Goal: Task Accomplishment & Management: Manage account settings

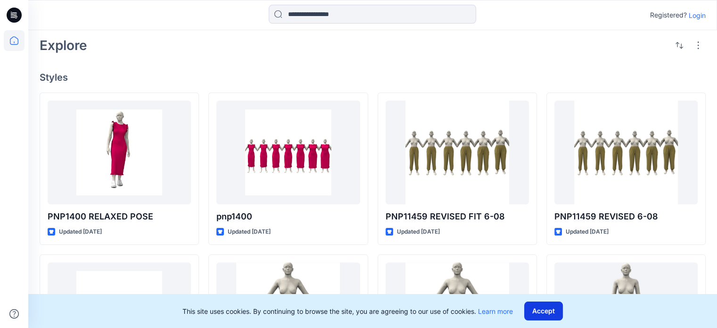
scroll to position [188, 0]
click at [548, 316] on button "Accept" at bounding box center [543, 310] width 39 height 19
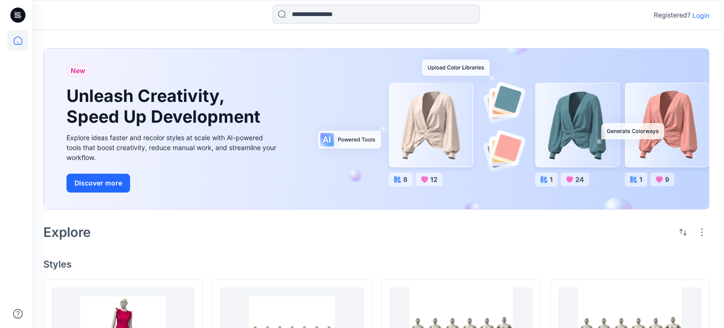
scroll to position [0, 0]
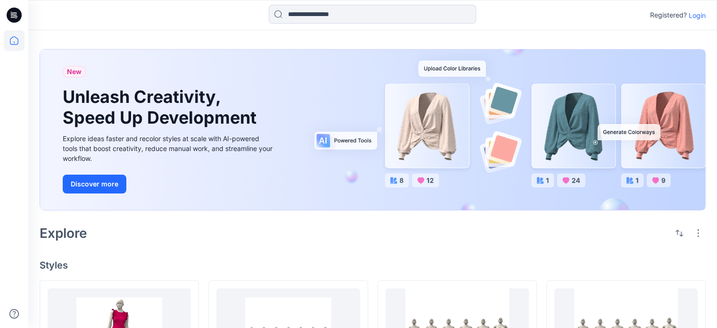
click at [693, 17] on p "Login" at bounding box center [697, 15] width 17 height 10
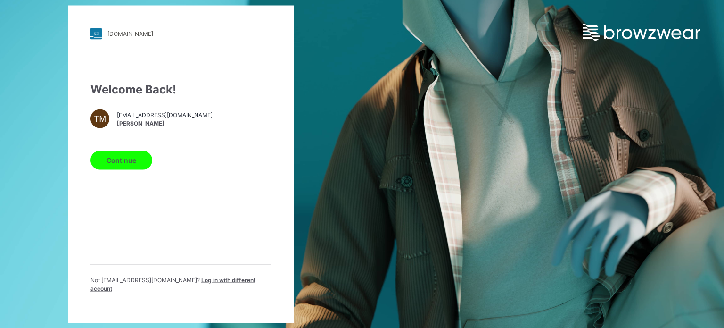
click at [122, 158] on button "Continue" at bounding box center [122, 159] width 62 height 19
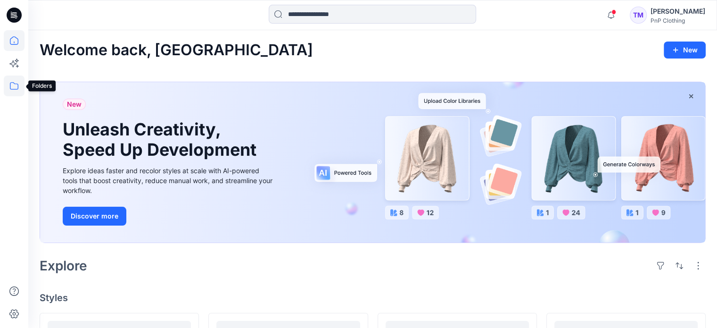
click at [13, 82] on icon at bounding box center [14, 85] width 21 height 21
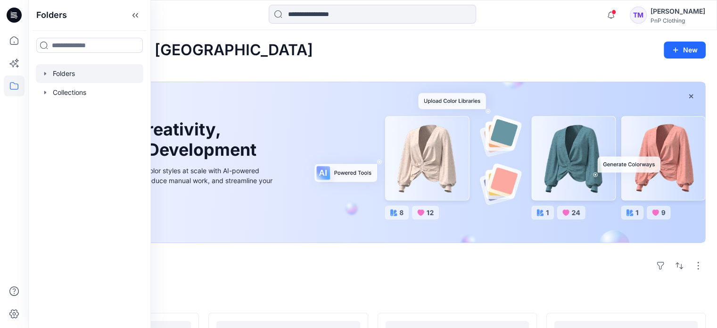
click at [72, 68] on div at bounding box center [90, 73] width 108 height 19
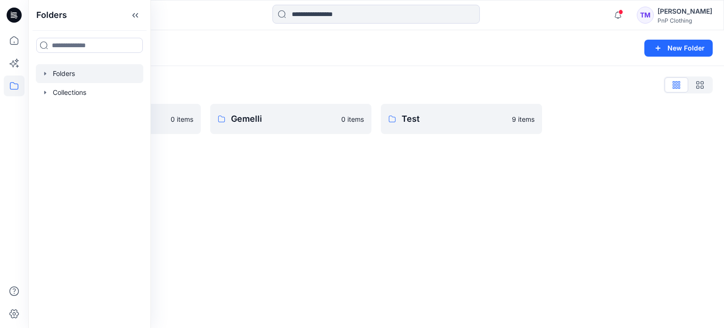
click at [279, 91] on div "Folders List" at bounding box center [376, 84] width 673 height 15
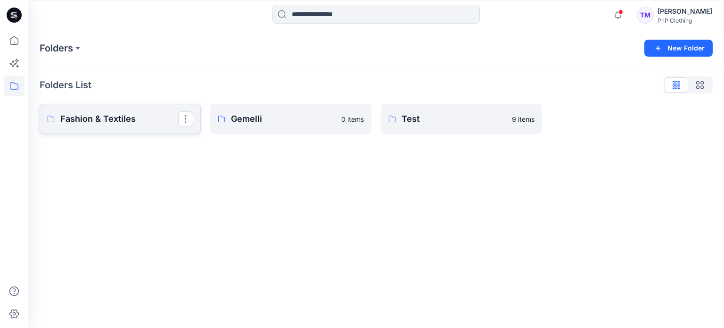
click at [126, 119] on p "Fashion & Textiles" at bounding box center [119, 118] width 118 height 13
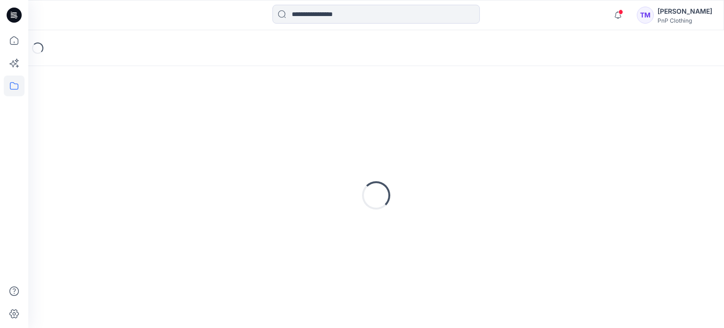
click at [126, 119] on div "Loading..." at bounding box center [376, 195] width 673 height 236
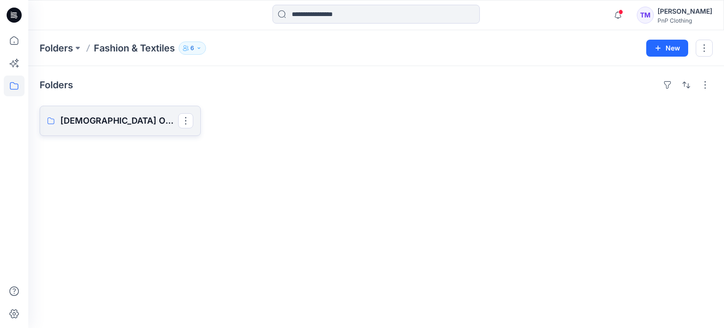
click at [144, 122] on p "Ladies Outerwear" at bounding box center [119, 120] width 118 height 13
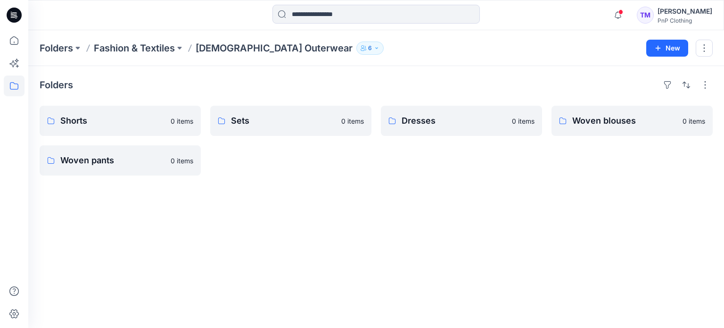
click at [27, 164] on div at bounding box center [14, 164] width 28 height 328
click at [117, 150] on link "Woven pants" at bounding box center [120, 160] width 161 height 30
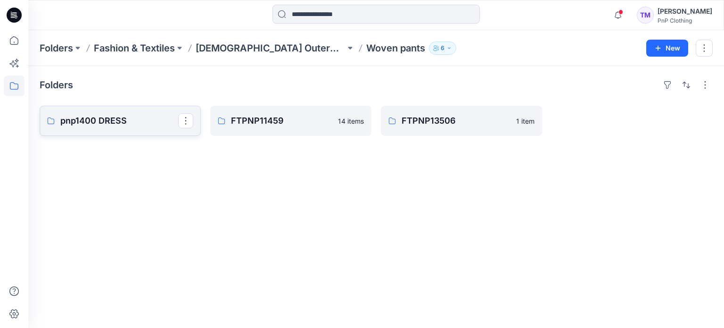
click at [144, 122] on p "pnp1400 DRESS" at bounding box center [119, 120] width 118 height 13
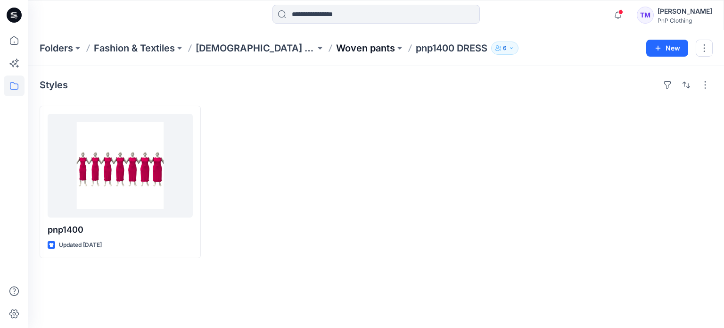
click at [336, 52] on p "Woven pants" at bounding box center [365, 48] width 59 height 13
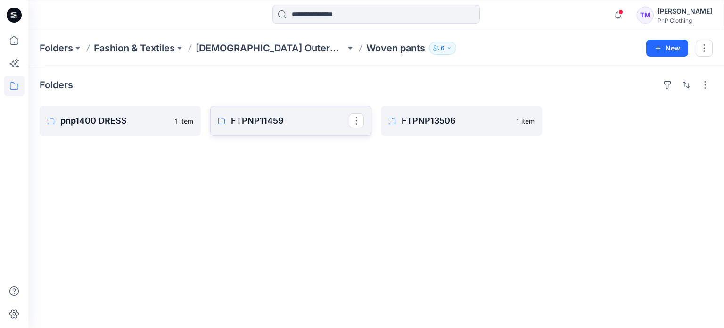
click at [272, 121] on p "FTPNP11459" at bounding box center [290, 120] width 118 height 13
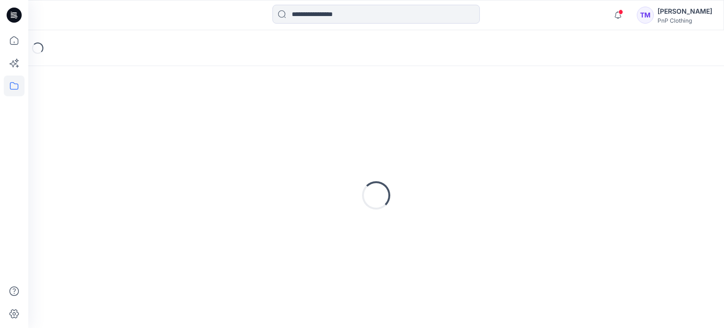
click at [271, 120] on div "Loading..." at bounding box center [376, 195] width 673 height 236
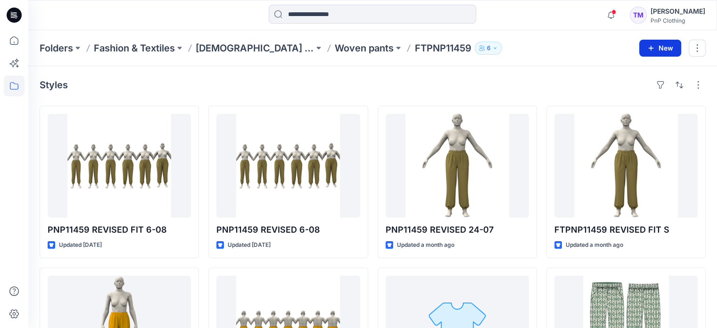
click at [655, 42] on button "New" at bounding box center [661, 48] width 42 height 17
click at [621, 91] on p "New Folder" at bounding box center [632, 89] width 35 height 10
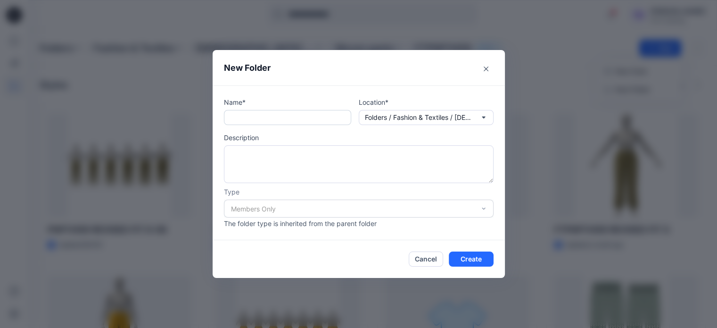
click at [285, 117] on input "text" at bounding box center [287, 117] width 127 height 15
type input "*******"
click at [266, 147] on textarea at bounding box center [359, 164] width 270 height 38
type textarea "**********"
click at [480, 253] on button "Create" at bounding box center [471, 258] width 45 height 15
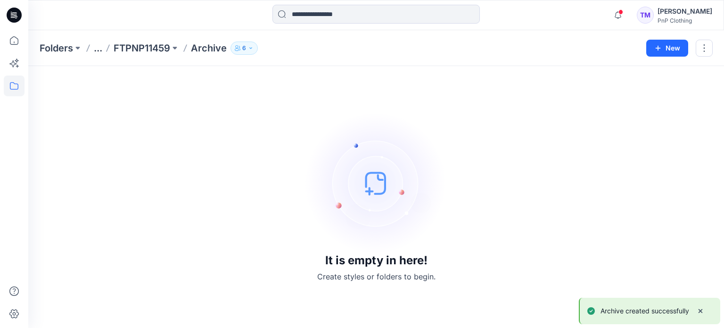
click at [204, 52] on p "Archive" at bounding box center [209, 48] width 36 height 13
drag, startPoint x: 143, startPoint y: 50, endPoint x: 174, endPoint y: 67, distance: 34.6
click at [143, 50] on p "FTPNP11459" at bounding box center [142, 48] width 57 height 13
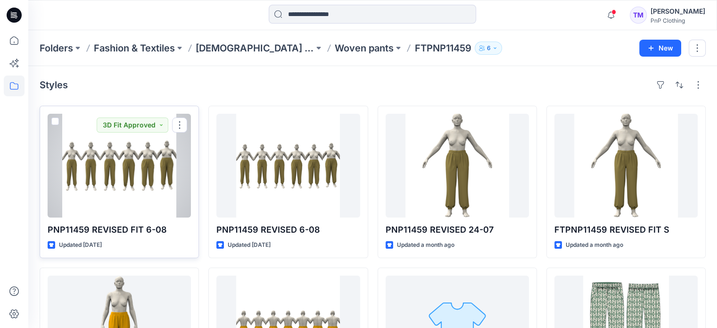
click at [52, 123] on span at bounding box center [55, 121] width 8 height 8
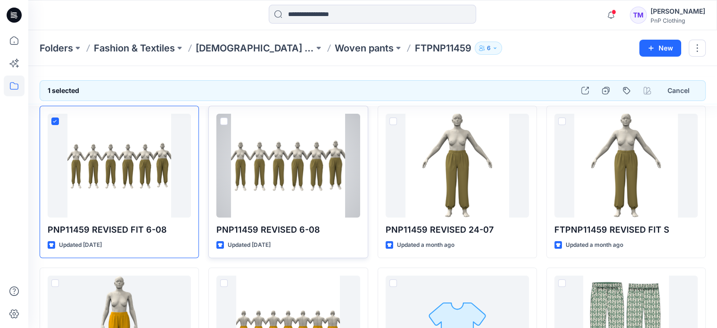
click at [226, 120] on span at bounding box center [224, 121] width 8 height 8
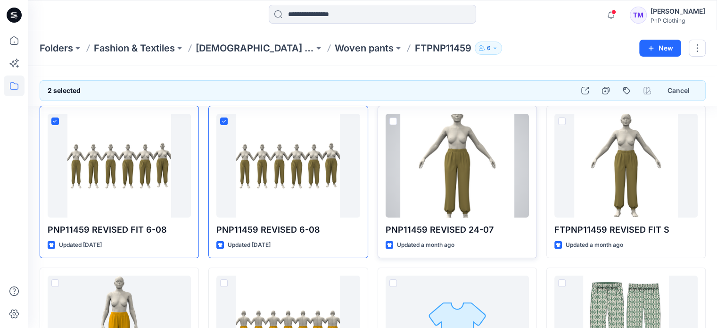
click at [393, 117] on span at bounding box center [394, 121] width 8 height 8
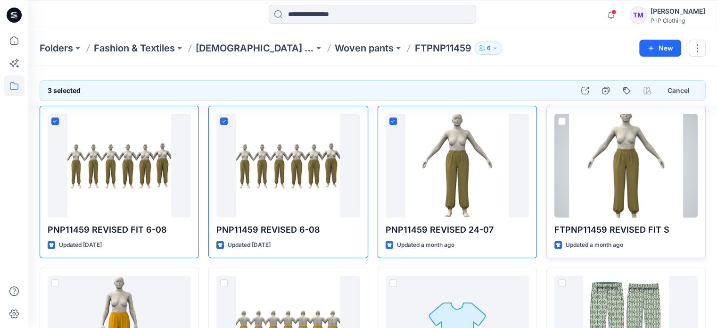
click at [558, 122] on span at bounding box center [562, 121] width 8 height 8
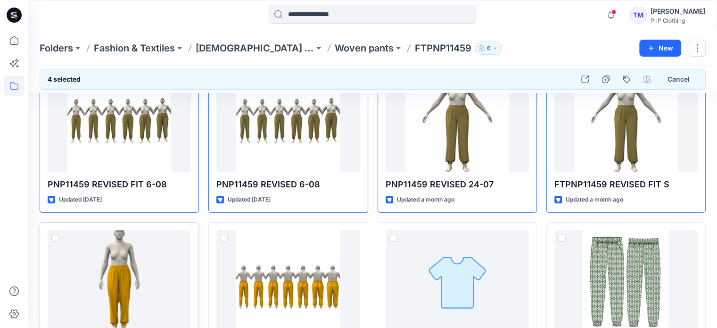
scroll to position [46, 0]
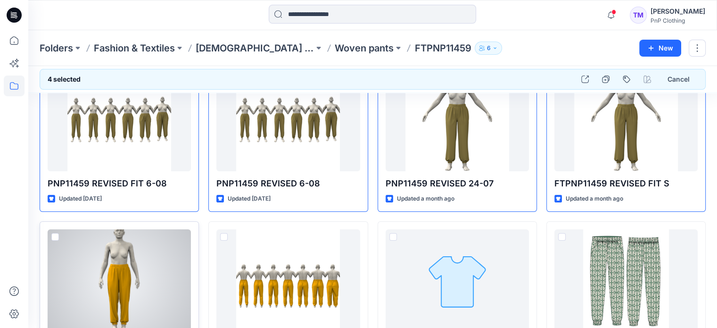
click at [56, 233] on span at bounding box center [55, 237] width 8 height 8
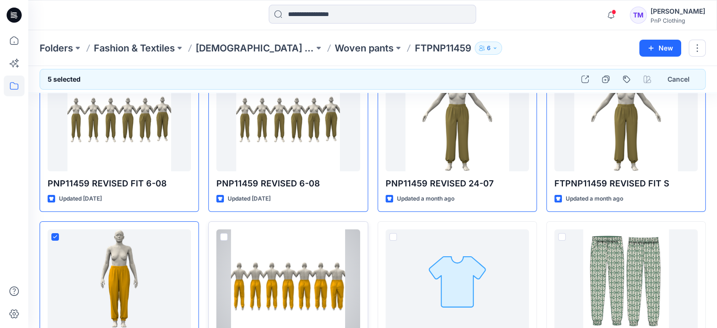
click at [225, 233] on span at bounding box center [224, 237] width 8 height 8
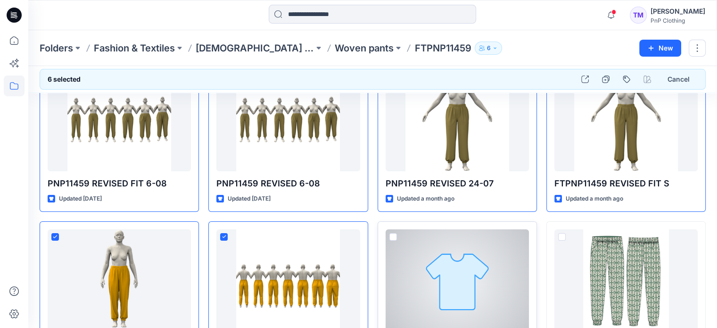
click at [393, 235] on span at bounding box center [394, 237] width 8 height 8
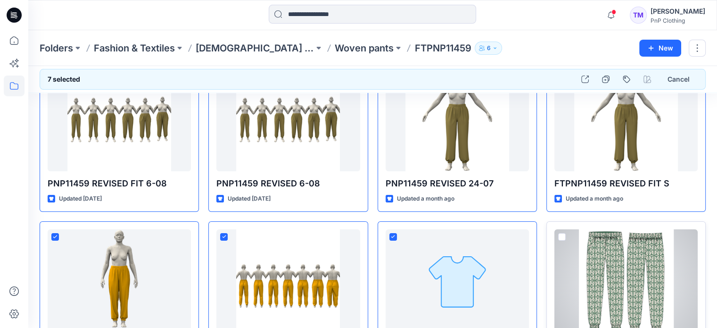
click at [562, 233] on span at bounding box center [562, 237] width 8 height 8
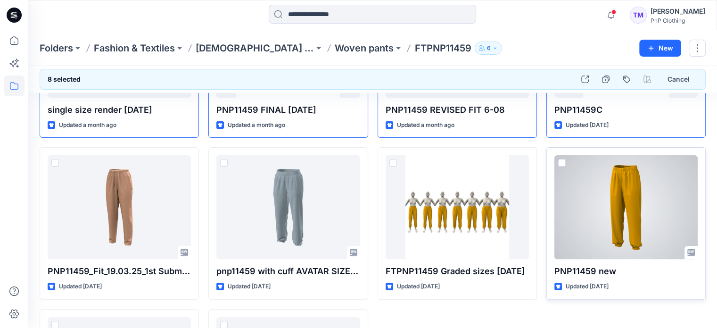
scroll to position [282, 0]
click at [562, 160] on span at bounding box center [562, 162] width 8 height 8
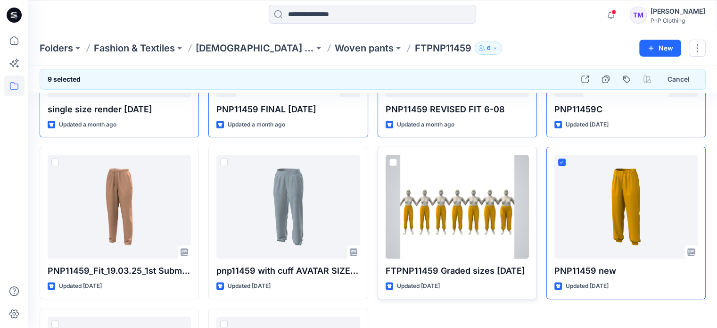
click at [391, 163] on span at bounding box center [394, 162] width 8 height 8
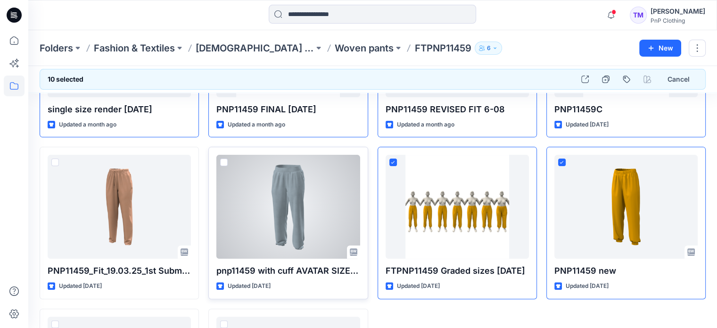
click at [224, 160] on span at bounding box center [224, 162] width 8 height 8
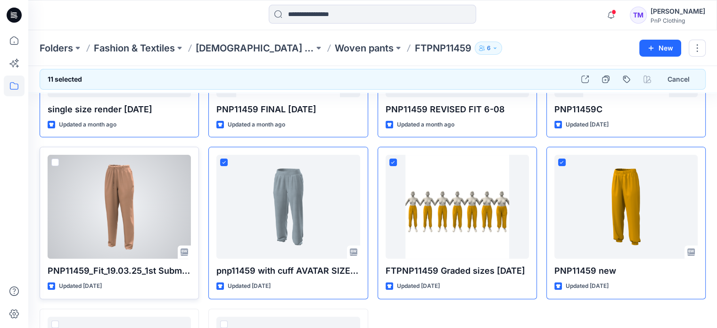
click at [57, 159] on span at bounding box center [55, 162] width 8 height 8
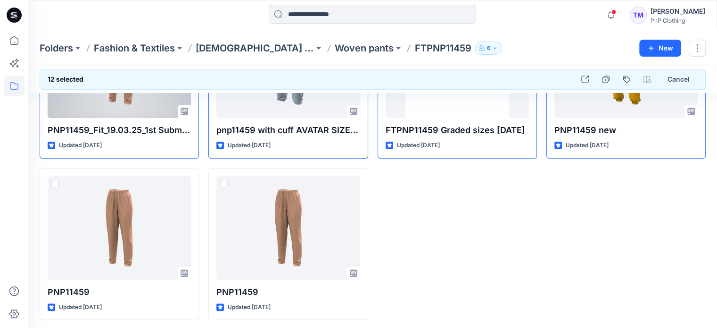
scroll to position [424, 0]
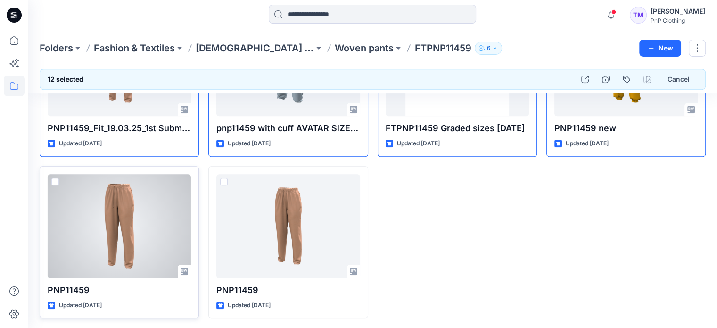
click at [56, 179] on span at bounding box center [55, 182] width 8 height 8
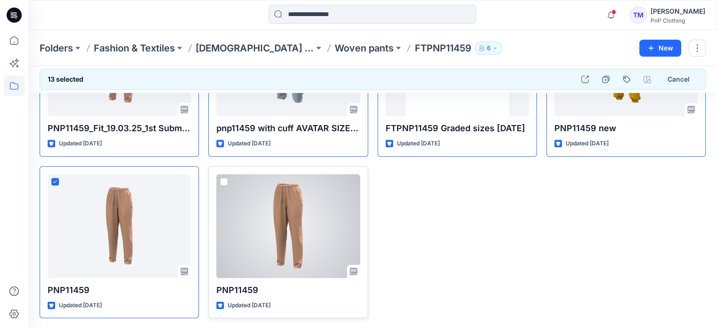
click at [222, 179] on span at bounding box center [224, 182] width 8 height 8
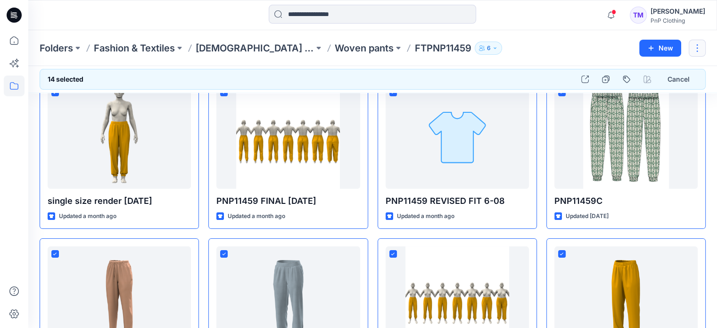
scroll to position [190, 0]
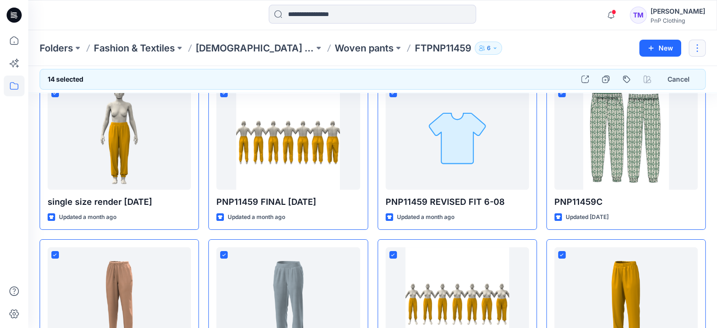
click at [700, 45] on button "button" at bounding box center [697, 48] width 17 height 17
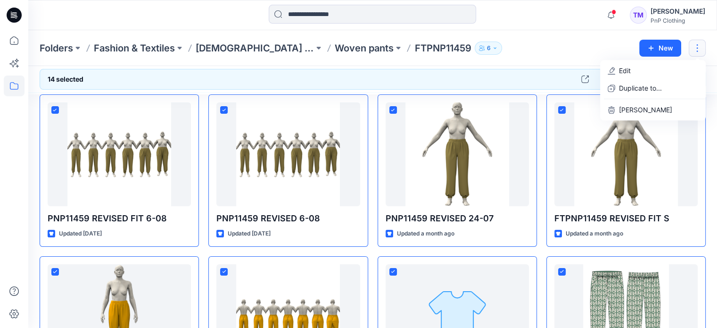
scroll to position [0, 0]
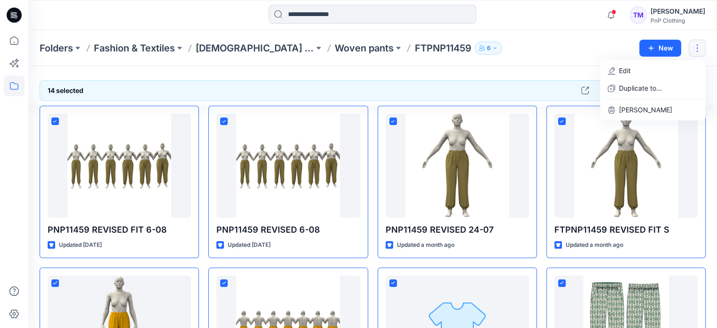
click at [697, 48] on button "button" at bounding box center [697, 48] width 17 height 17
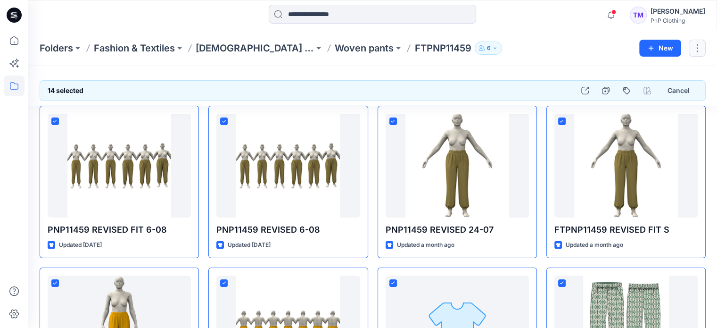
click at [697, 48] on button "button" at bounding box center [697, 48] width 17 height 17
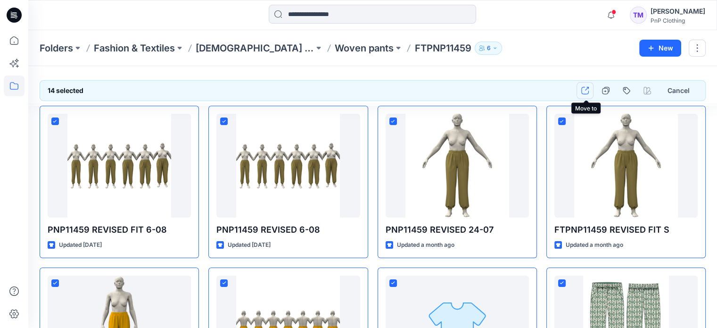
click at [585, 89] on icon "button" at bounding box center [586, 91] width 8 height 8
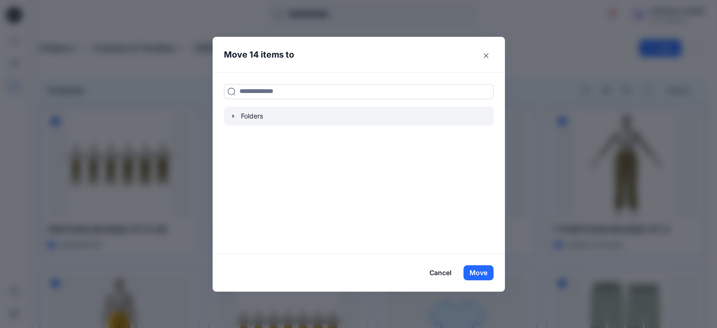
click at [236, 114] on icon "button" at bounding box center [234, 116] width 8 height 8
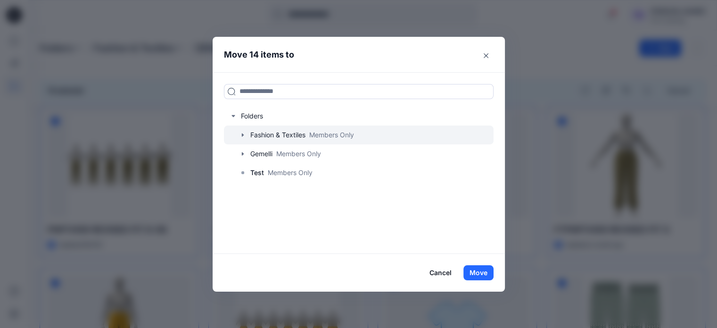
click at [246, 133] on icon "button" at bounding box center [243, 135] width 8 height 8
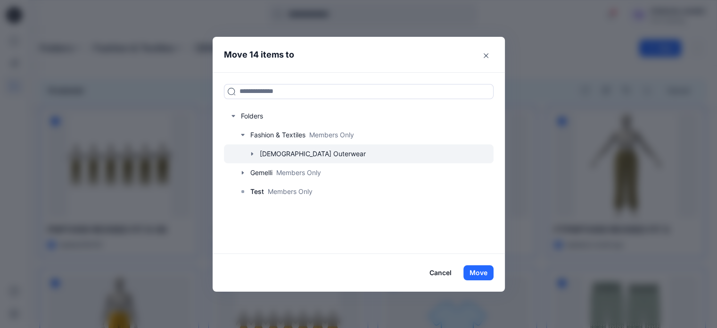
click at [253, 154] on icon "button" at bounding box center [252, 153] width 2 height 3
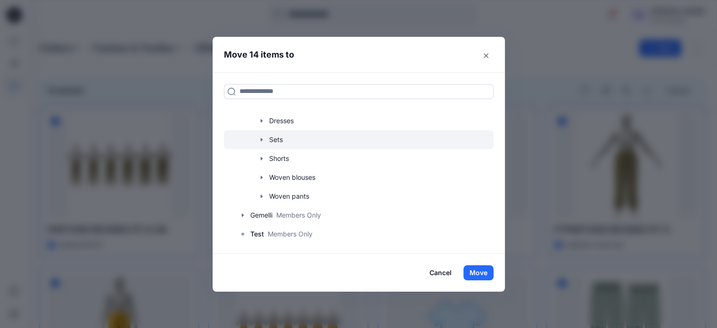
scroll to position [53, 0]
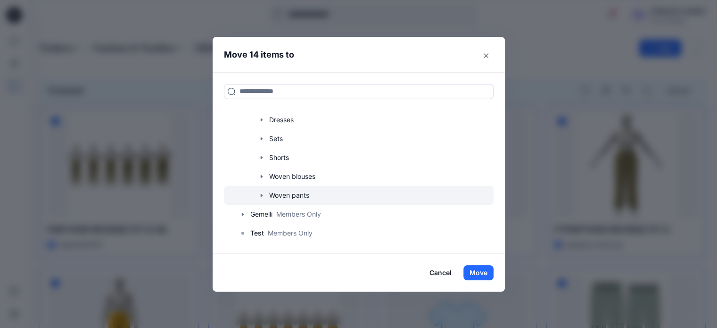
click at [266, 192] on icon "button" at bounding box center [262, 195] width 8 height 8
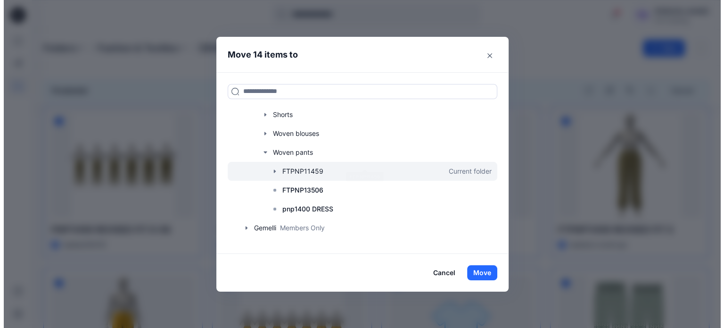
scroll to position [109, 0]
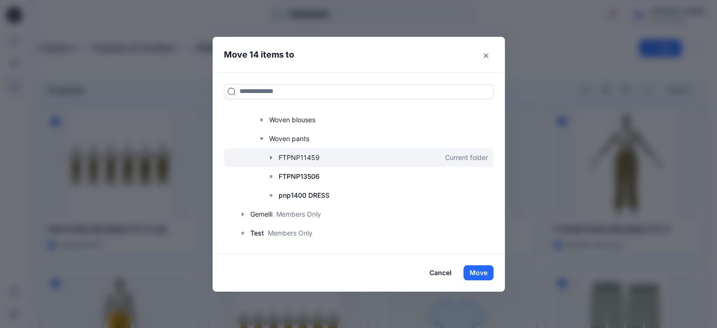
click at [318, 159] on div at bounding box center [359, 157] width 270 height 19
click at [301, 157] on div at bounding box center [359, 157] width 270 height 19
click at [275, 155] on icon "button" at bounding box center [271, 158] width 8 height 8
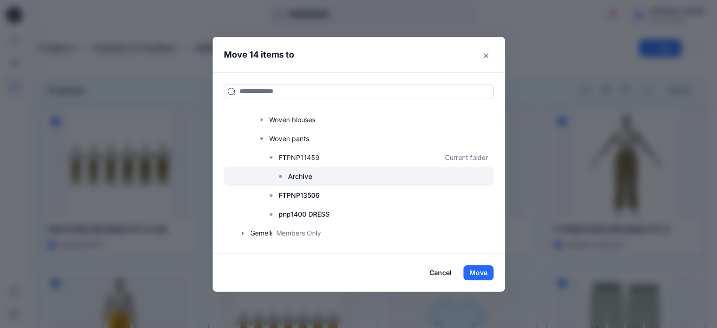
click at [296, 175] on p "Archive" at bounding box center [300, 176] width 24 height 11
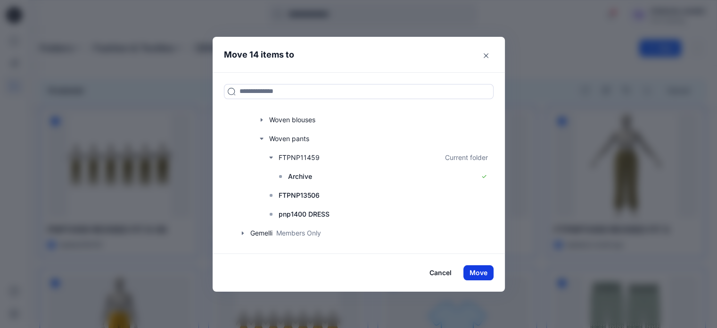
click at [485, 272] on button "Move" at bounding box center [479, 272] width 30 height 15
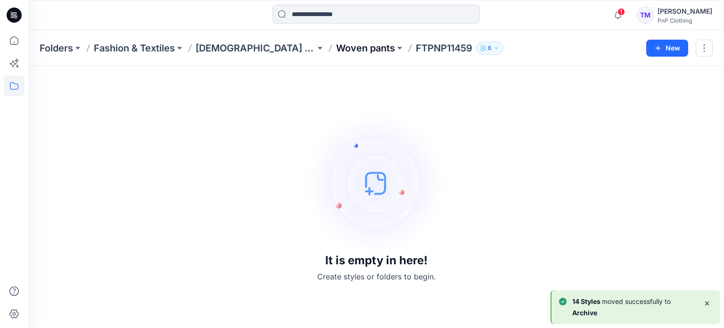
click at [336, 46] on p "Woven pants" at bounding box center [365, 48] width 59 height 13
